Goal: Task Accomplishment & Management: Use online tool/utility

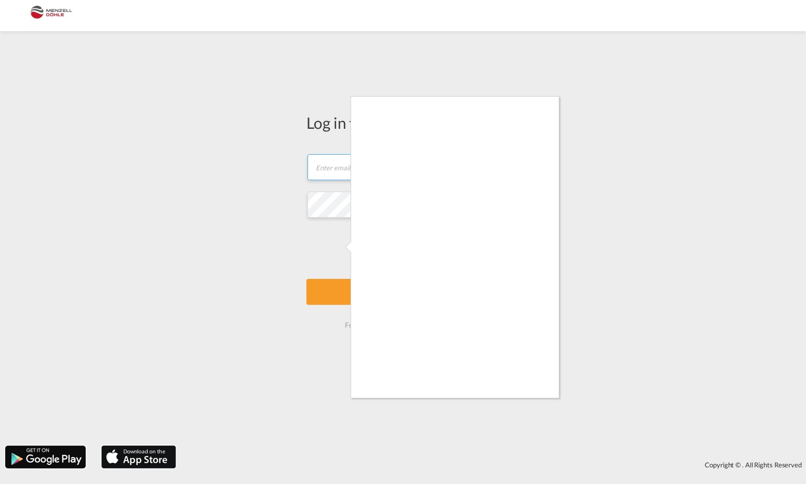
type input "[PERSON_NAME][EMAIL_ADDRESS][DOMAIN_NAME]"
click at [348, 289] on div at bounding box center [403, 242] width 806 height 484
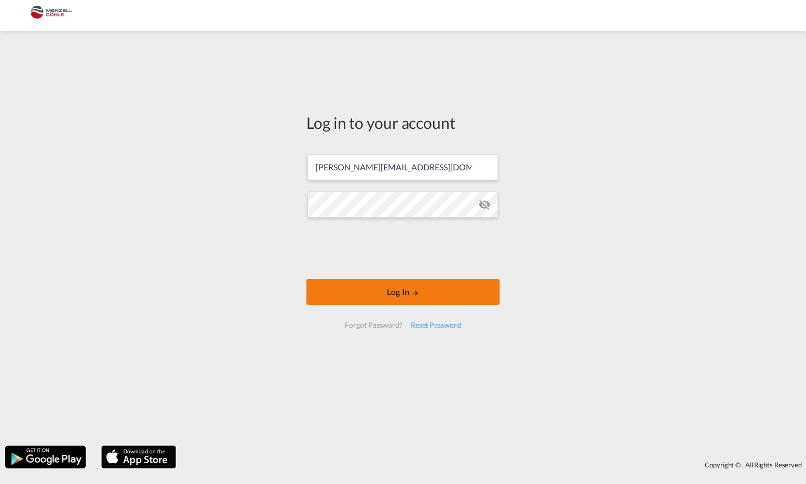
click at [444, 290] on button "Log In" at bounding box center [403, 292] width 193 height 26
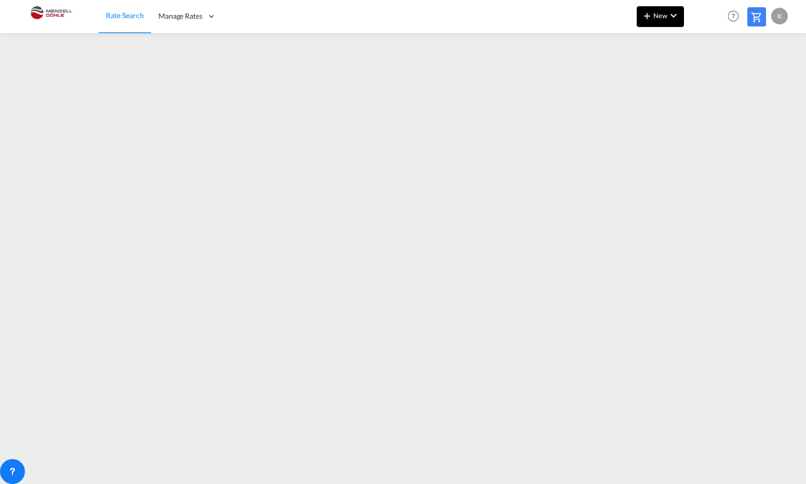
click at [676, 15] on md-icon "icon-chevron-down" at bounding box center [674, 15] width 12 height 12
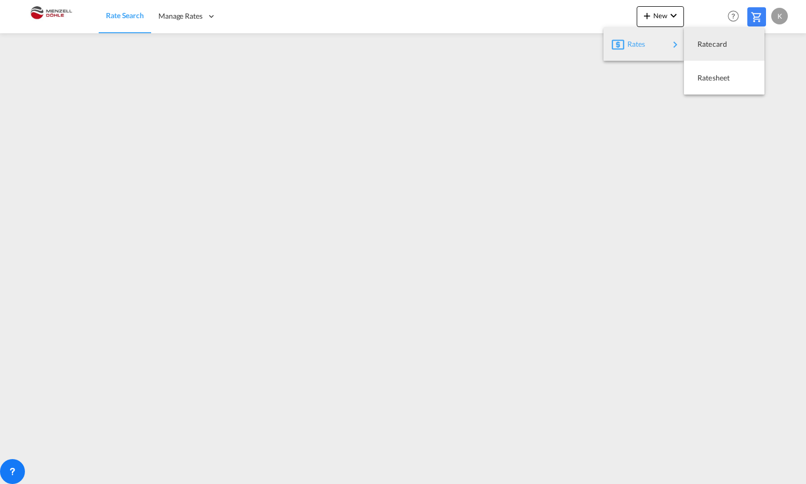
click at [649, 43] on div "Rates" at bounding box center [649, 44] width 42 height 26
click at [709, 72] on span "Ratesheet" at bounding box center [703, 78] width 11 height 21
